Goal: Check status: Check status

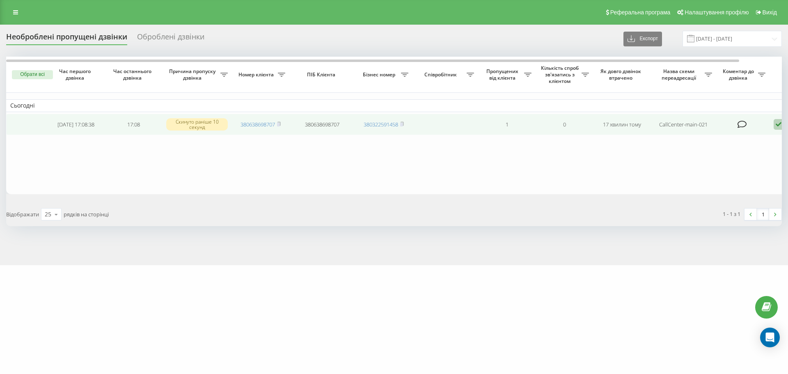
drag, startPoint x: 279, startPoint y: 126, endPoint x: 323, endPoint y: 119, distance: 44.5
click at [279, 126] on rect at bounding box center [278, 125] width 2 height 4
